Goal: Information Seeking & Learning: Learn about a topic

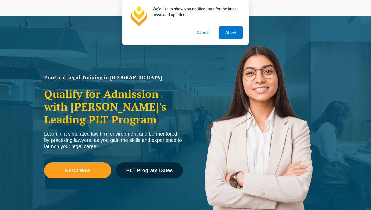
click at [143, 164] on link "PLT Program Dates" at bounding box center [149, 170] width 67 height 16
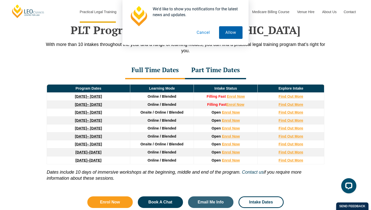
click at [226, 33] on button "Allow" at bounding box center [230, 32] width 23 height 13
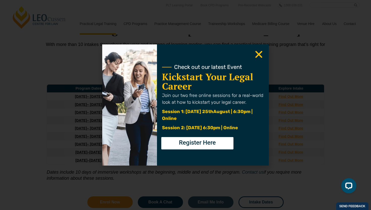
click at [260, 53] on use "Close" at bounding box center [259, 54] width 7 height 7
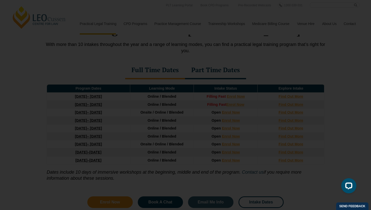
click at [260, 57] on icon "Close" at bounding box center [259, 55] width 10 height 10
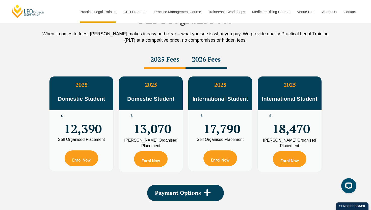
scroll to position [889, 0]
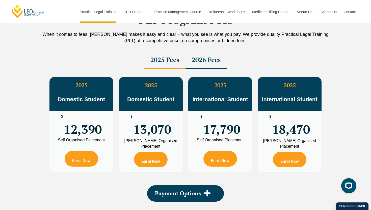
click at [209, 59] on div "2026 Fees" at bounding box center [206, 61] width 41 height 18
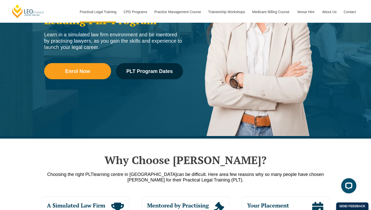
scroll to position [0, 0]
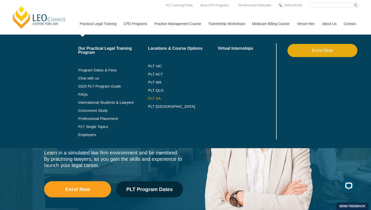
click at [148, 99] on link "PLT SA" at bounding box center [183, 98] width 70 height 4
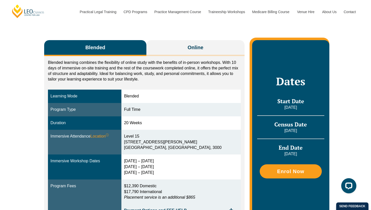
scroll to position [73, 0]
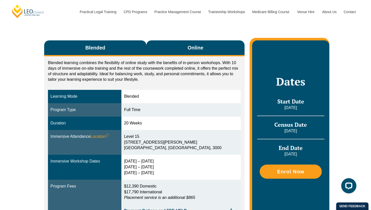
click at [173, 48] on button "Online" at bounding box center [195, 48] width 98 height 16
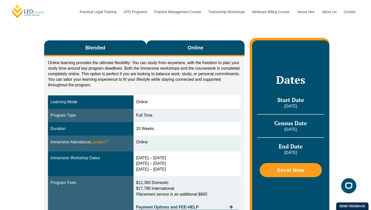
click at [119, 47] on button "Blended" at bounding box center [95, 48] width 102 height 16
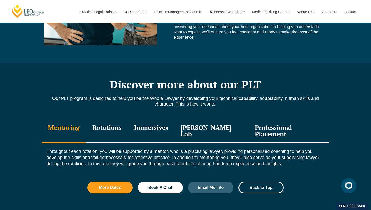
scroll to position [496, 0]
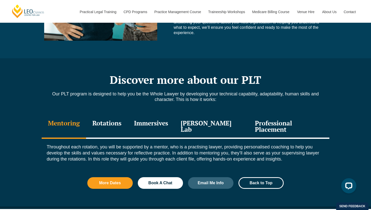
click at [110, 127] on div "Rotations" at bounding box center [107, 127] width 42 height 24
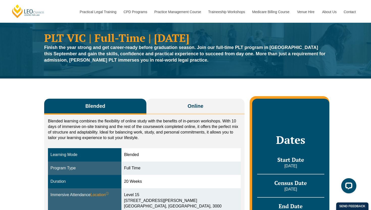
scroll to position [0, 0]
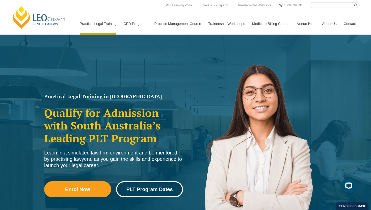
click at [150, 188] on span "PLT Program Dates" at bounding box center [149, 189] width 46 height 5
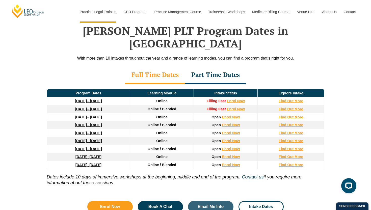
scroll to position [652, 0]
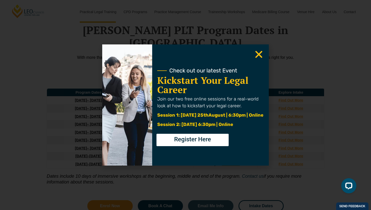
click at [263, 55] on icon "Close" at bounding box center [259, 55] width 10 height 10
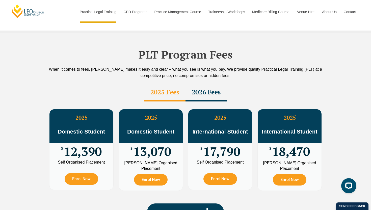
scroll to position [867, 0]
